Goal: Find specific page/section: Find specific page/section

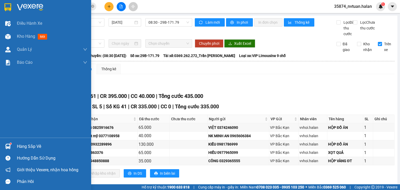
click at [18, 145] on div "Hàng sắp về" at bounding box center [52, 147] width 70 height 8
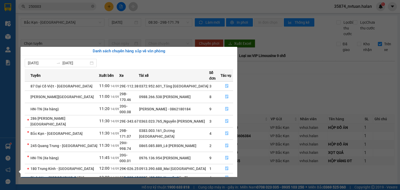
click at [277, 84] on section "Kết quả tìm kiếm ( 257 ) Bộ lọc Mã ĐH Trạng thái Món hàng Thu hộ Tổng cước Chưa…" at bounding box center [200, 95] width 400 height 190
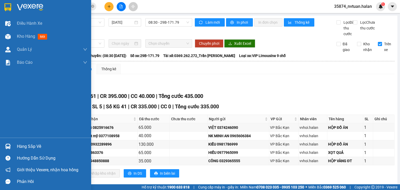
click at [26, 145] on div "Hàng sắp về" at bounding box center [52, 147] width 70 height 8
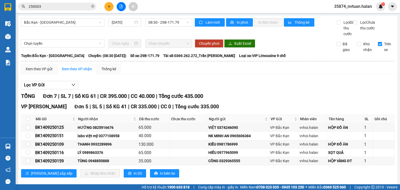
click at [298, 89] on section "Kết quả tìm kiếm ( 257 ) Bộ lọc Mã ĐH Trạng thái Món hàng Thu hộ Tổng cước Chưa…" at bounding box center [200, 95] width 400 height 190
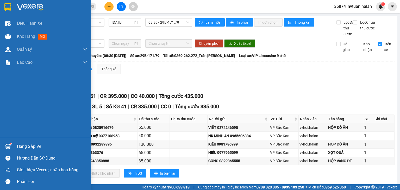
click at [37, 141] on div "Hàng sắp về" at bounding box center [45, 147] width 91 height 12
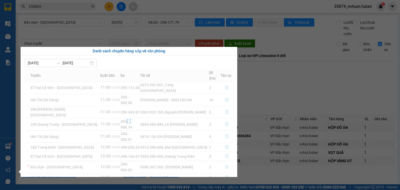
click at [36, 145] on div at bounding box center [129, 121] width 208 height 104
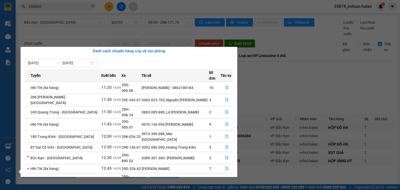
click at [300, 94] on section "Kết quả tìm kiếm ( 257 ) Bộ lọc Mã ĐH Trạng thái Món hàng Thu hộ Tổng cước Chưa…" at bounding box center [200, 95] width 400 height 190
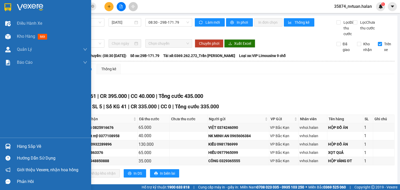
click at [21, 145] on div "Hàng sắp về" at bounding box center [52, 147] width 70 height 8
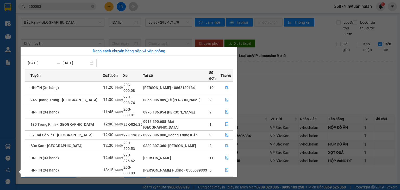
click at [294, 88] on section "Kết quả tìm kiếm ( 257 ) Bộ lọc Mã ĐH Trạng thái Món hàng Thu hộ Tổng cước Chưa…" at bounding box center [200, 95] width 400 height 190
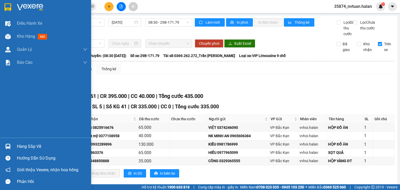
drag, startPoint x: 25, startPoint y: 146, endPoint x: 24, endPoint y: 142, distance: 4.2
click at [25, 147] on div "Hàng sắp về" at bounding box center [52, 147] width 70 height 8
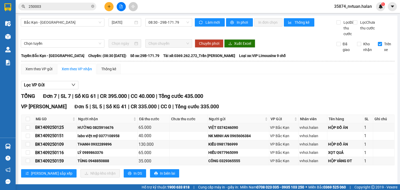
click at [287, 86] on section "Kết quả tìm kiếm ( 257 ) Bộ lọc Mã ĐH Trạng thái Món hàng Thu hộ Tổng cước Chưa…" at bounding box center [200, 95] width 400 height 190
